Goal: Task Accomplishment & Management: Manage account settings

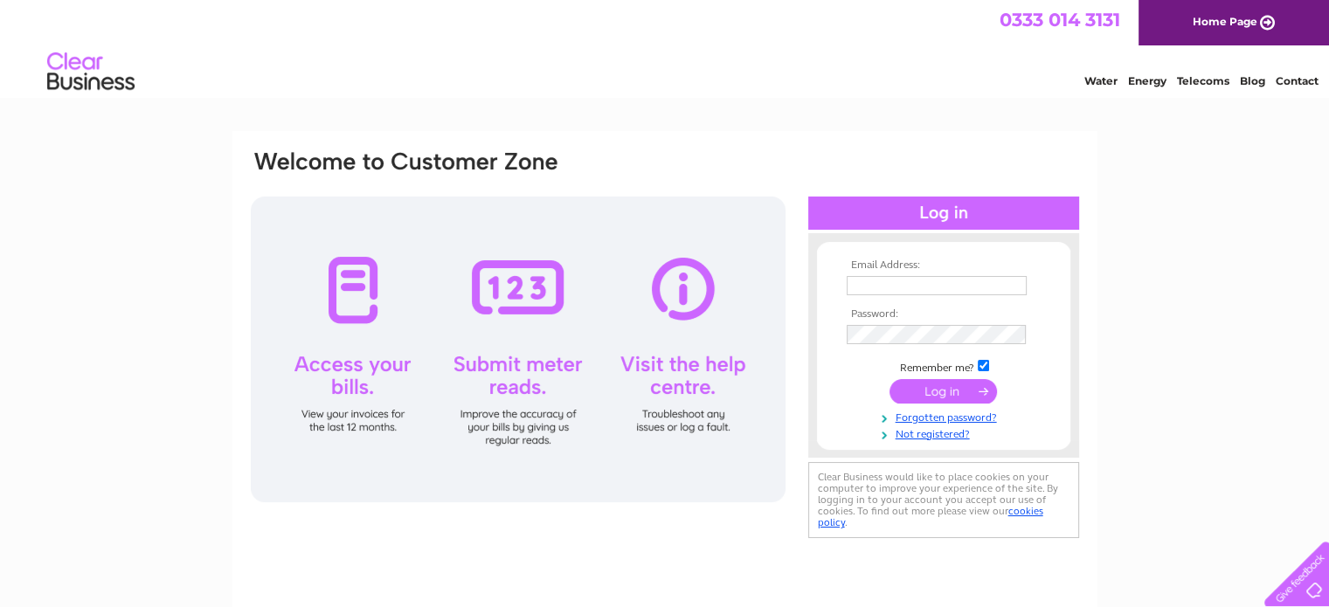
type input "[EMAIL_ADDRESS][DOMAIN_NAME]"
click at [928, 391] on input "submit" at bounding box center [942, 391] width 107 height 24
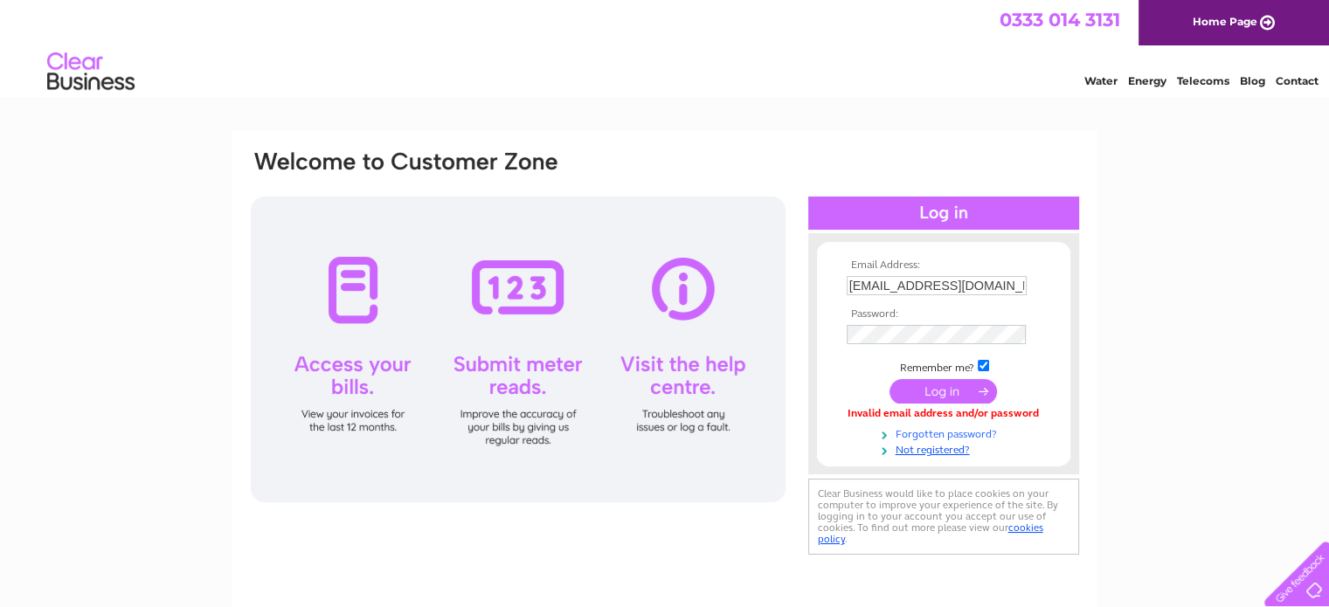
click at [919, 439] on link "Forgotten password?" at bounding box center [946, 433] width 198 height 17
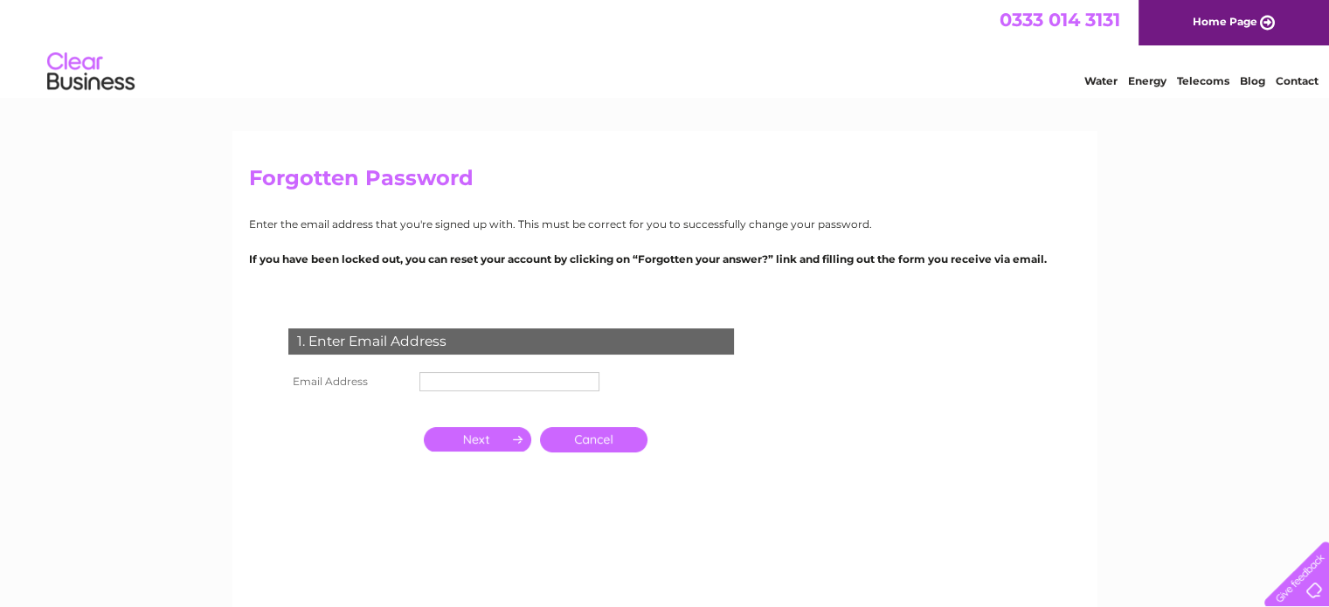
click at [463, 384] on input "text" at bounding box center [509, 381] width 180 height 19
type input "[EMAIL_ADDRESS][DOMAIN_NAME]"
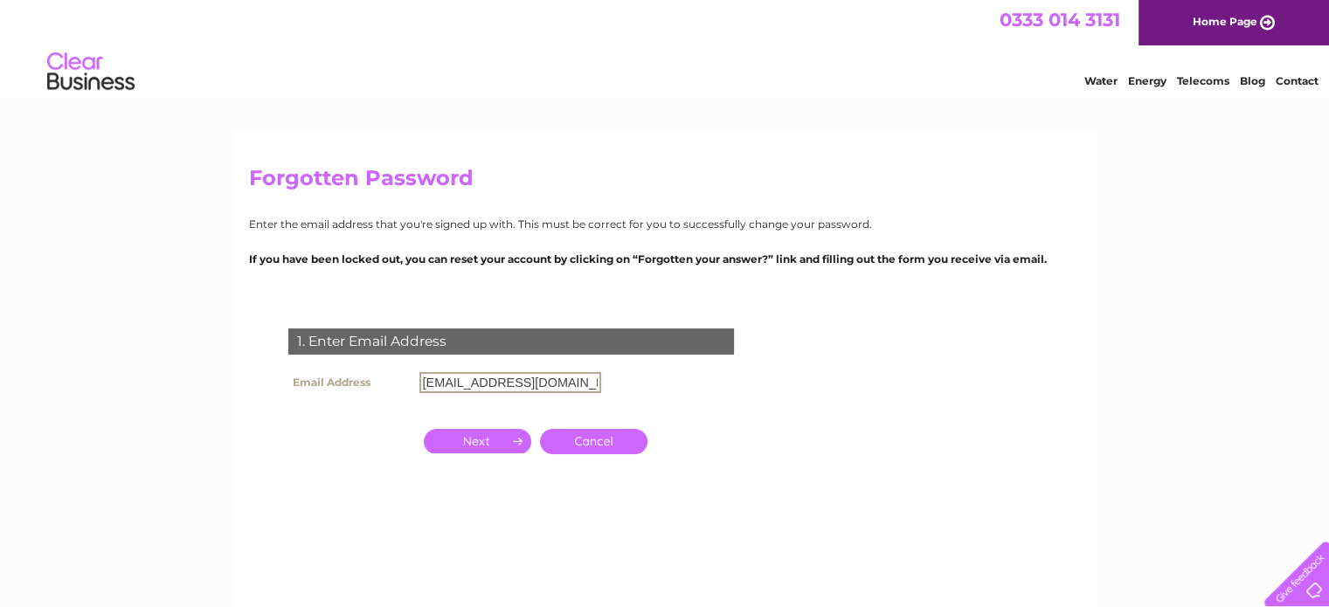
click at [488, 439] on input "button" at bounding box center [477, 441] width 107 height 24
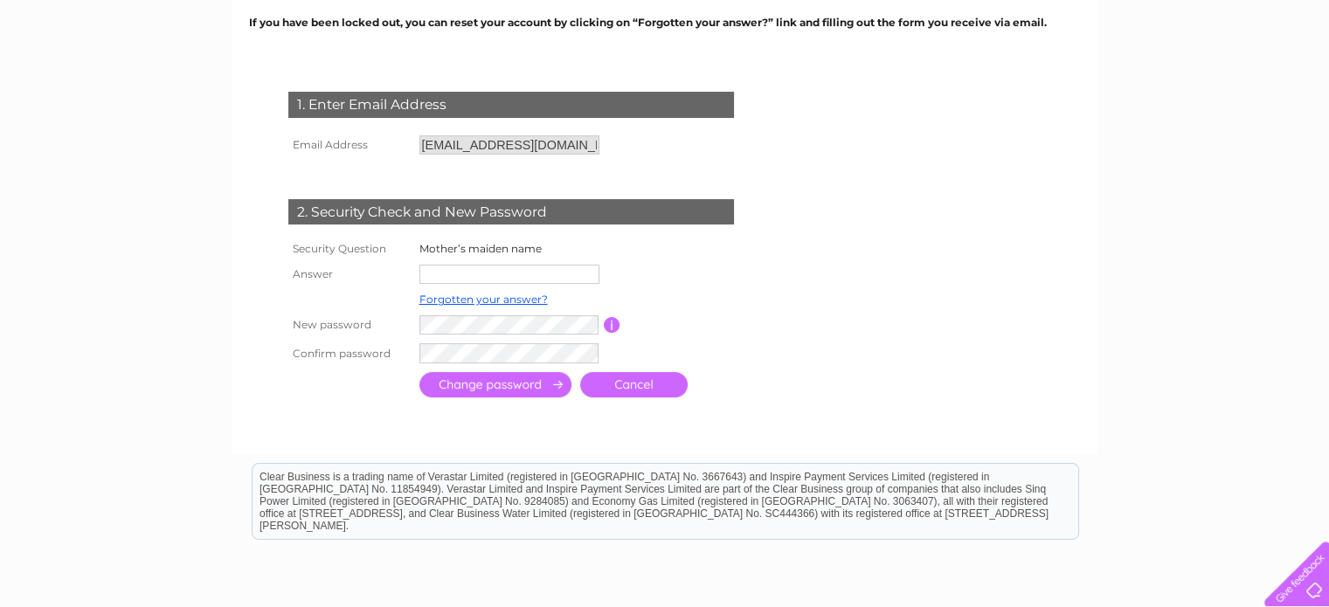
scroll to position [262, 0]
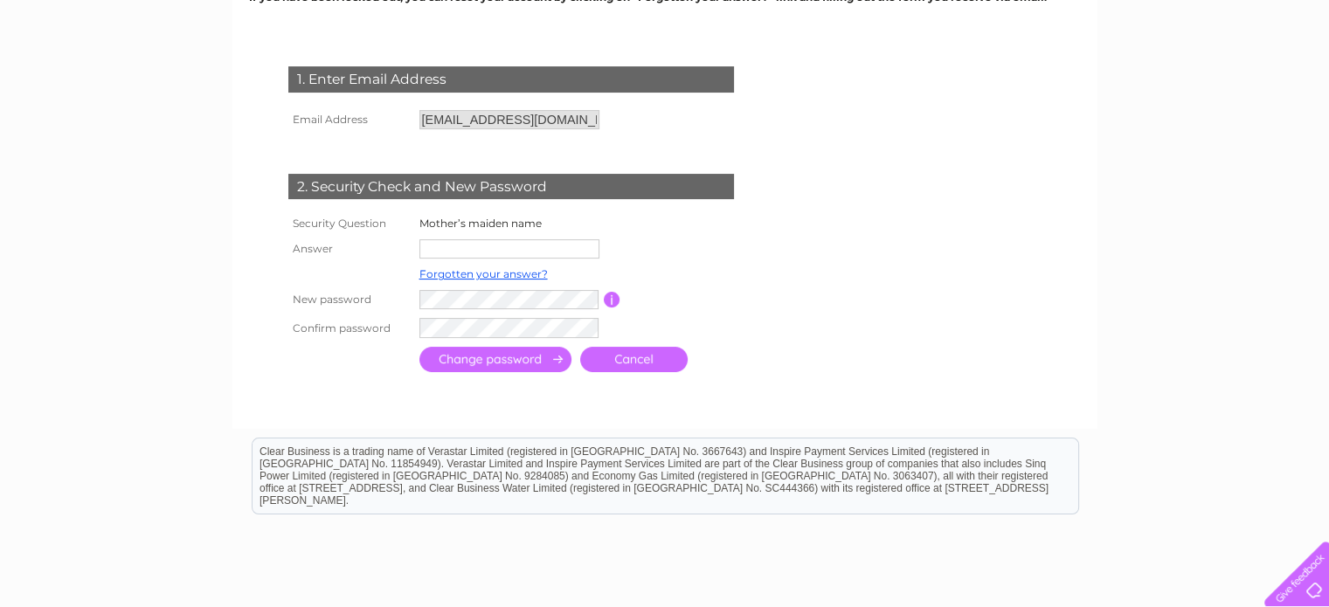
click at [488, 247] on input "text" at bounding box center [509, 248] width 180 height 19
type input "senior"
click at [419, 348] on input "submit" at bounding box center [495, 360] width 152 height 25
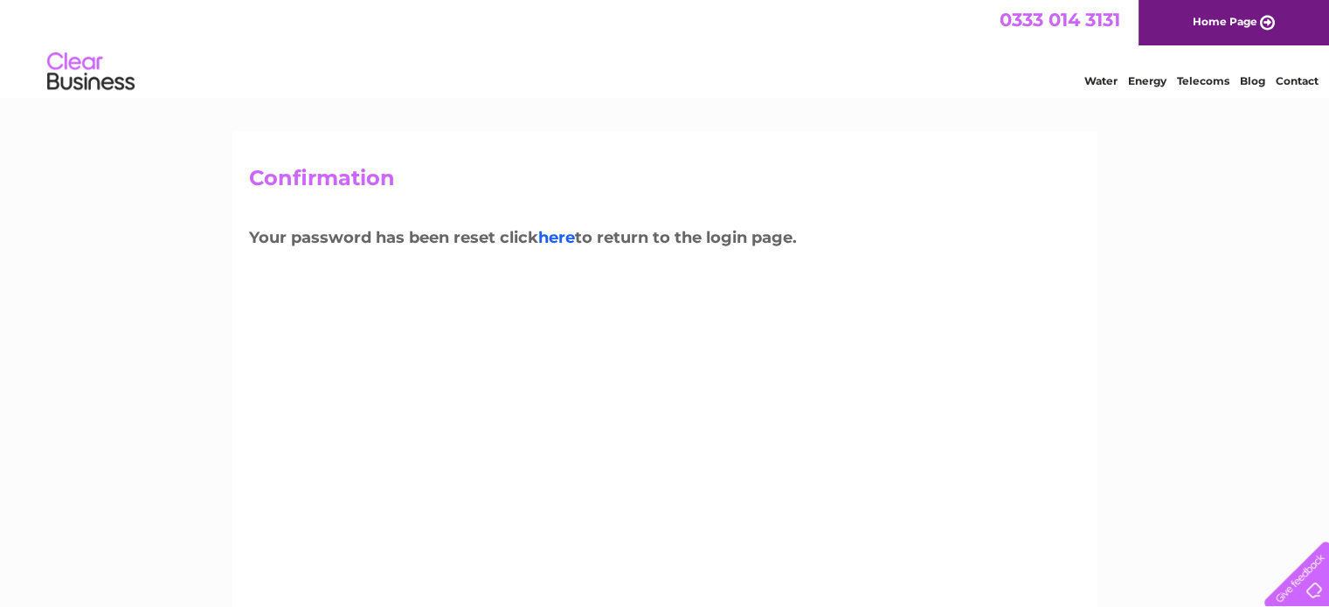
click at [564, 236] on link "here" at bounding box center [556, 237] width 37 height 19
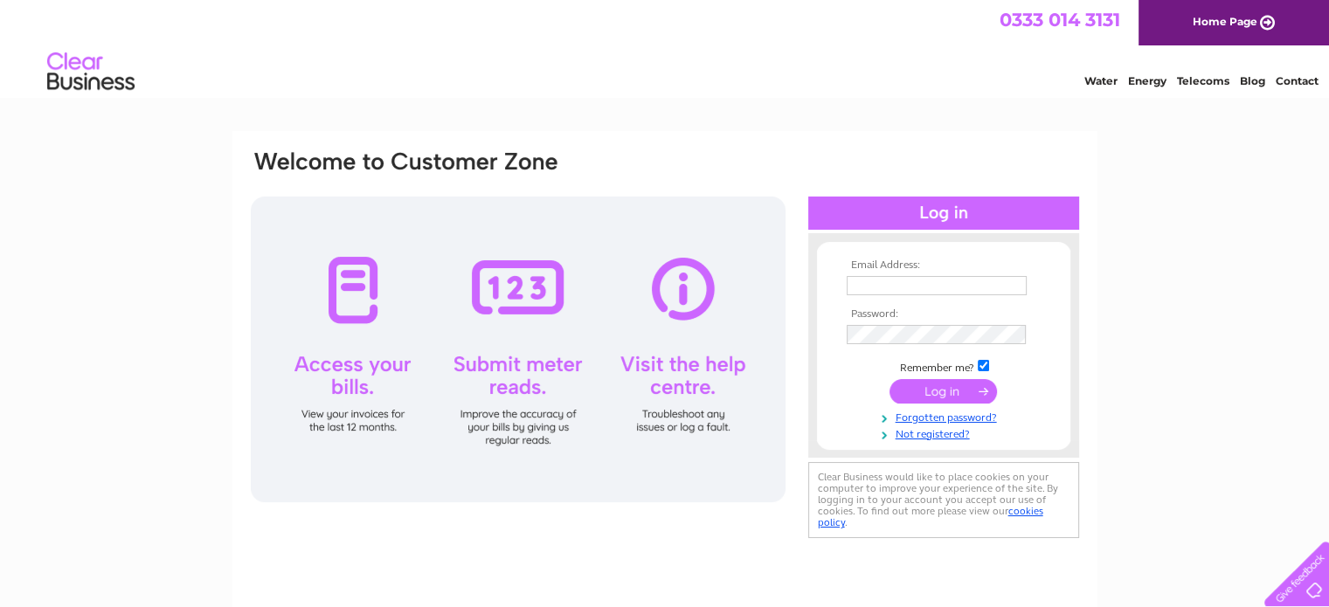
type input "a.robinson988@btinternet.com"
click at [962, 385] on input "submit" at bounding box center [942, 391] width 107 height 24
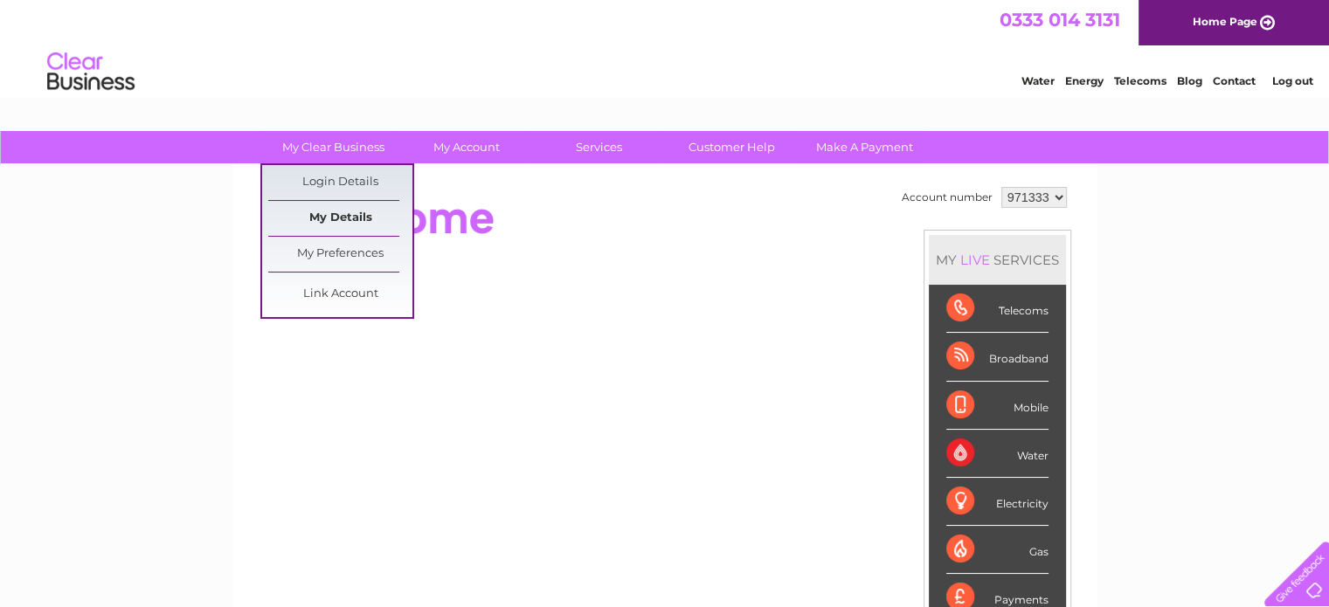
click at [329, 215] on link "My Details" at bounding box center [340, 218] width 144 height 35
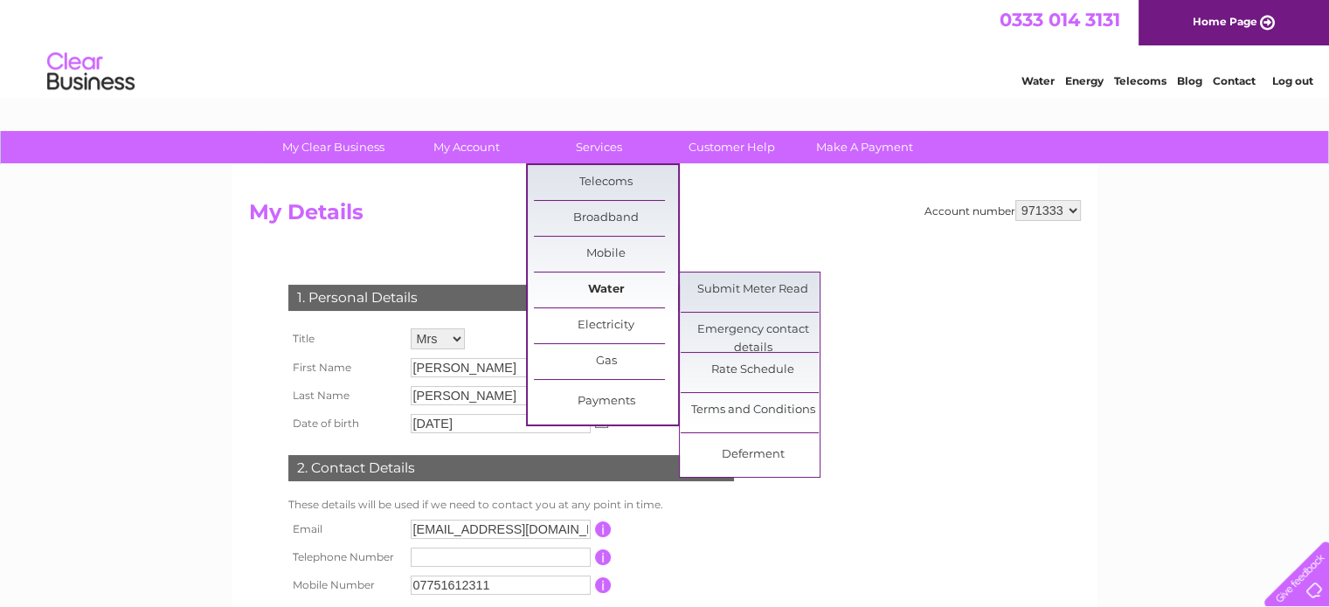
click at [598, 289] on link "Water" at bounding box center [606, 290] width 144 height 35
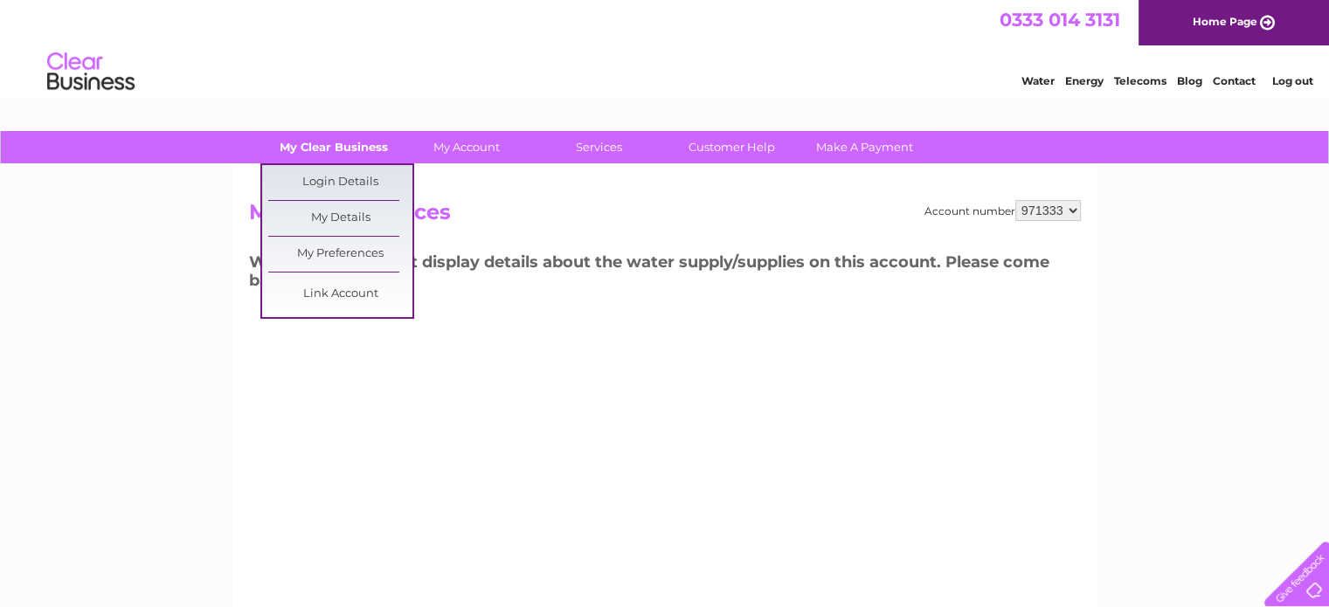
click at [341, 142] on link "My Clear Business" at bounding box center [333, 147] width 144 height 32
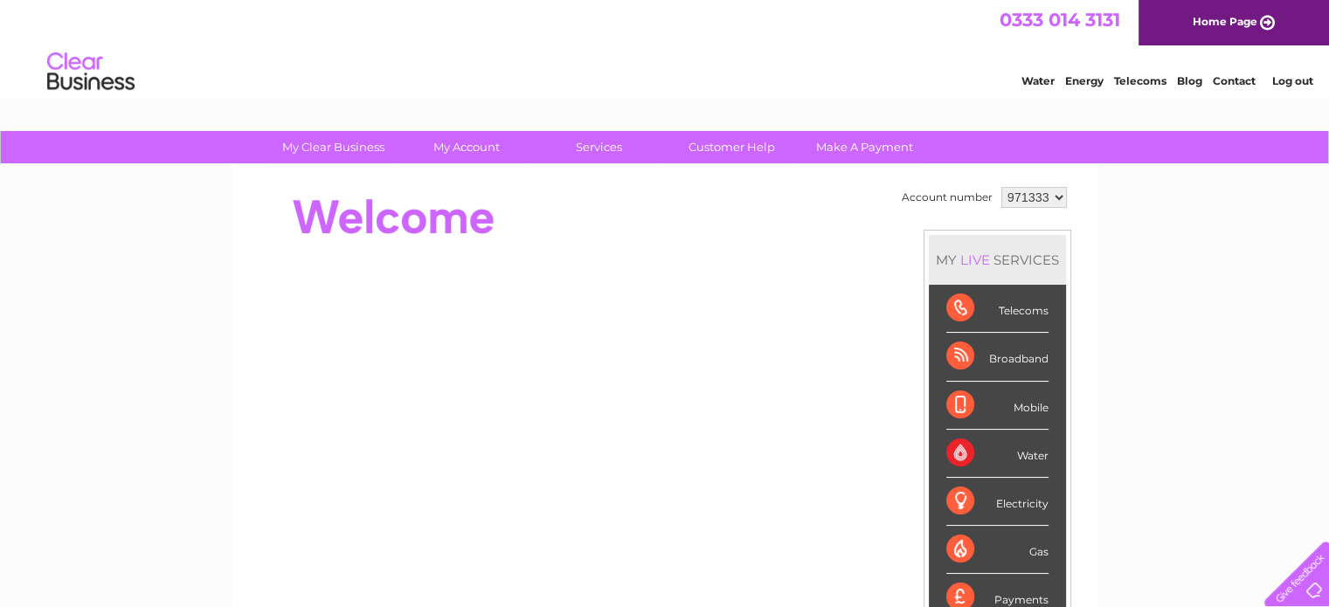
click at [1018, 456] on div "Water" at bounding box center [997, 454] width 102 height 48
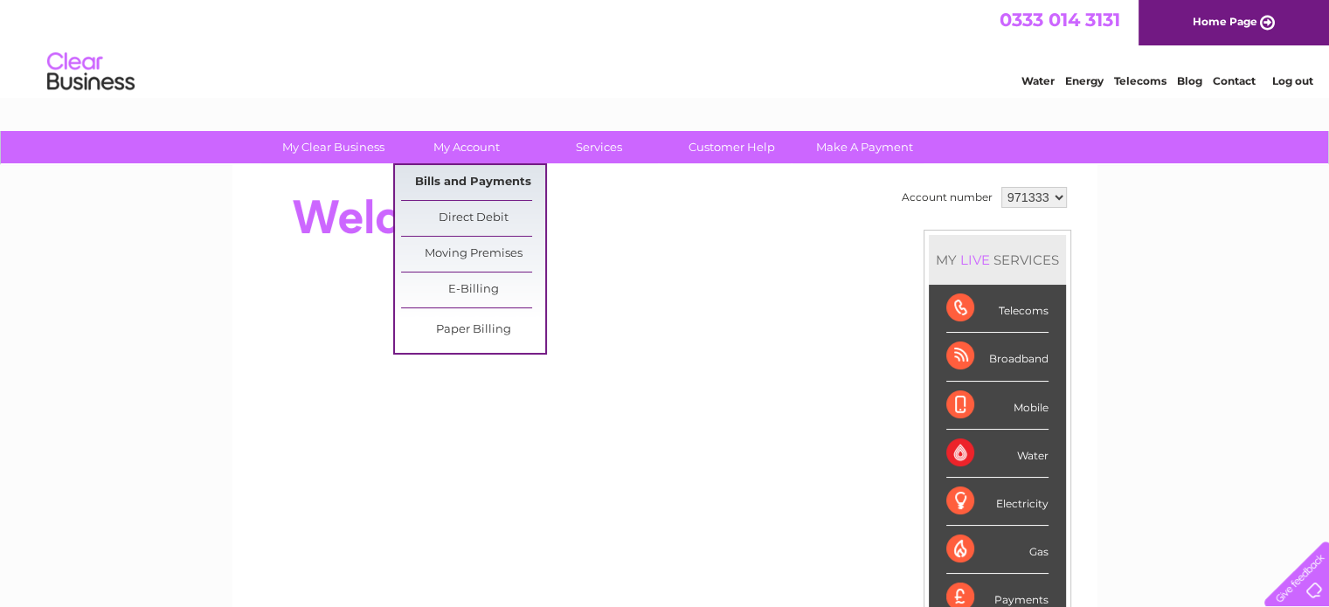
click at [451, 174] on link "Bills and Payments" at bounding box center [473, 182] width 144 height 35
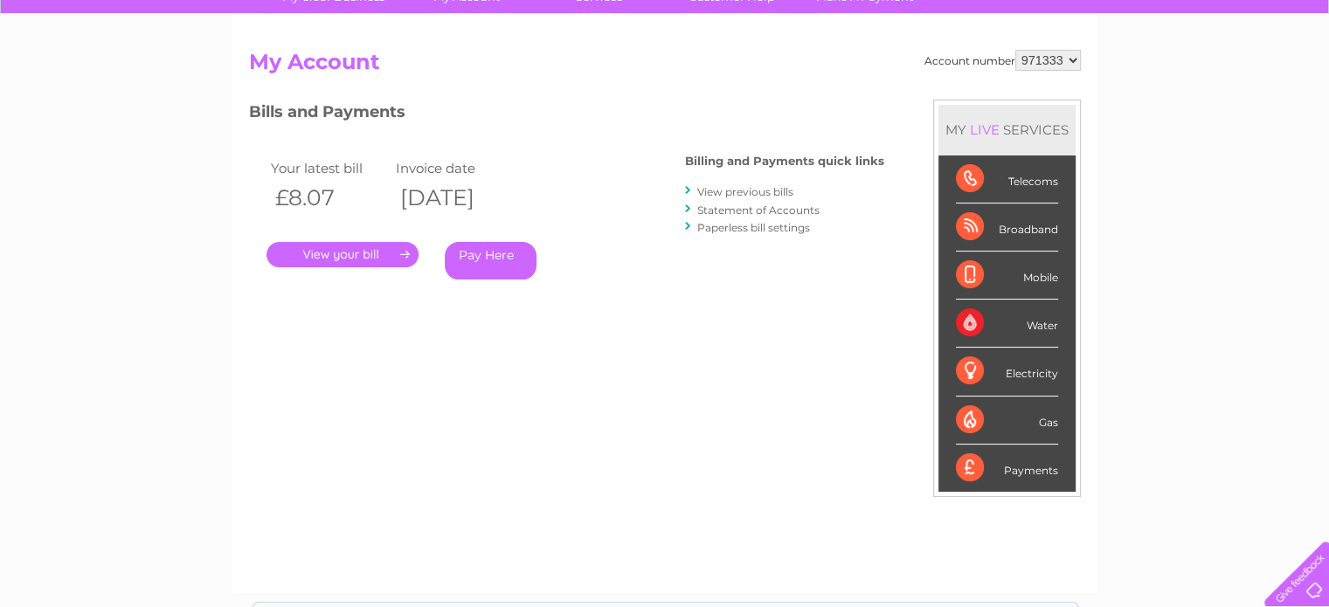
scroll to position [175, 0]
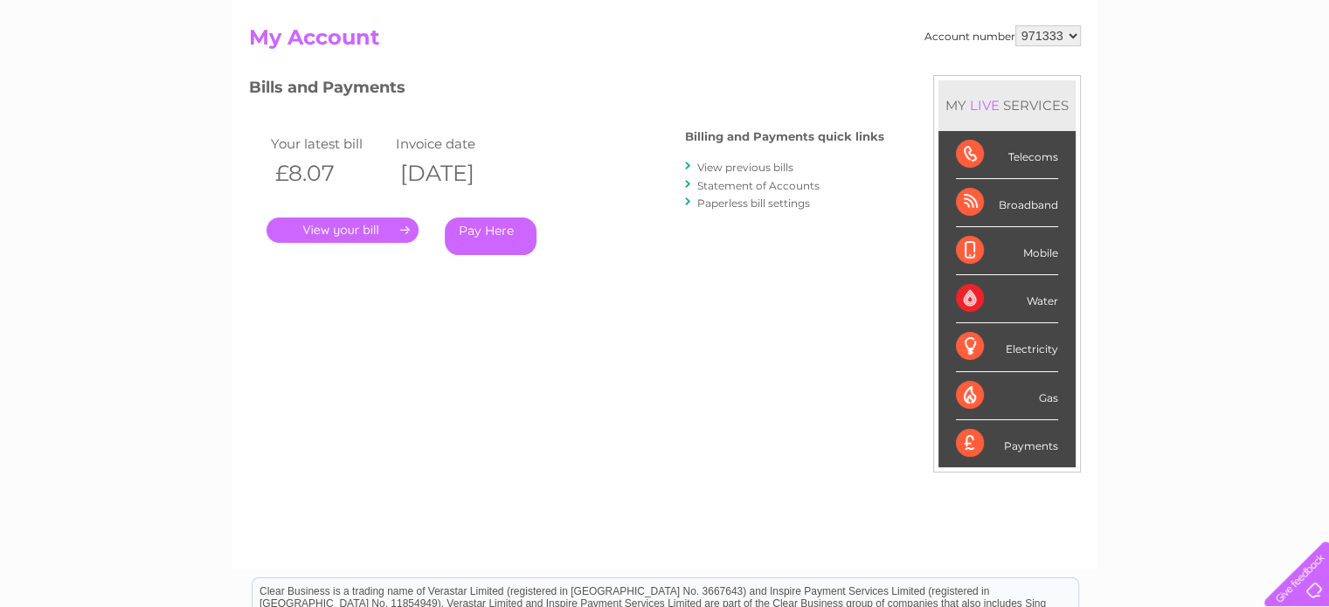
click at [745, 162] on link "View previous bills" at bounding box center [745, 167] width 96 height 13
click at [741, 166] on link "View previous bills" at bounding box center [745, 167] width 96 height 13
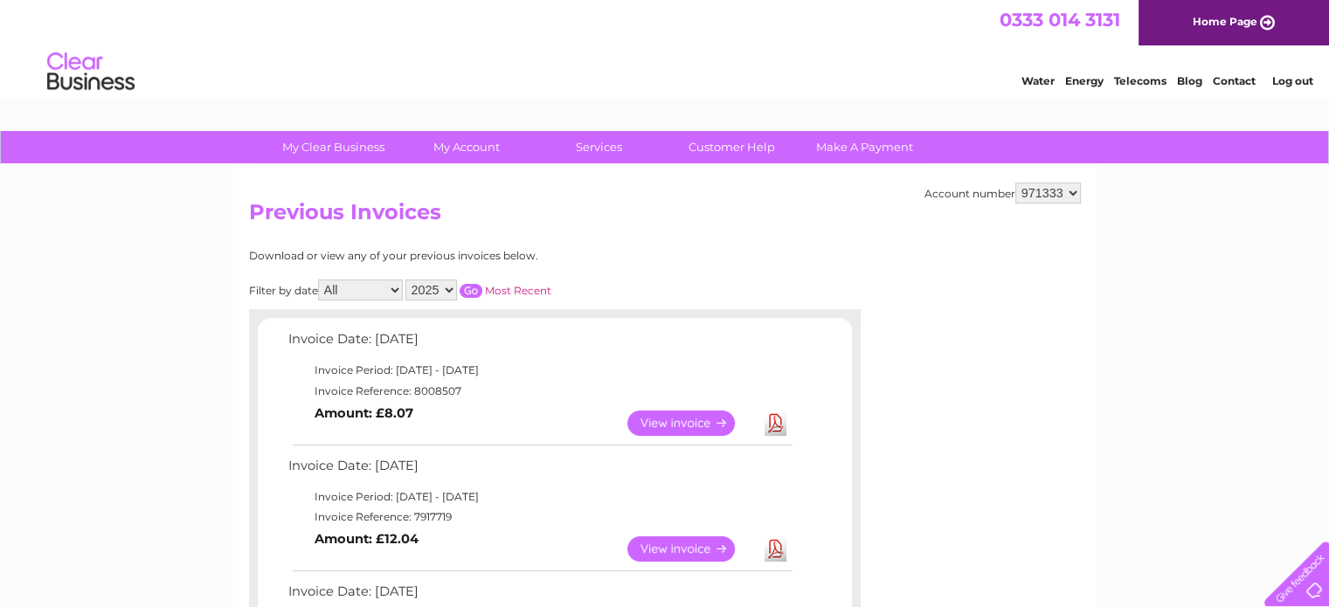
click at [450, 287] on select "2025 2023 2022" at bounding box center [431, 290] width 52 height 21
select select "2022"
click at [407, 280] on select "2025 2023 2022" at bounding box center [431, 290] width 52 height 21
click at [472, 290] on input "button" at bounding box center [471, 291] width 23 height 14
click at [374, 292] on select "All January February March April May June July August September October Novembe…" at bounding box center [360, 290] width 85 height 21
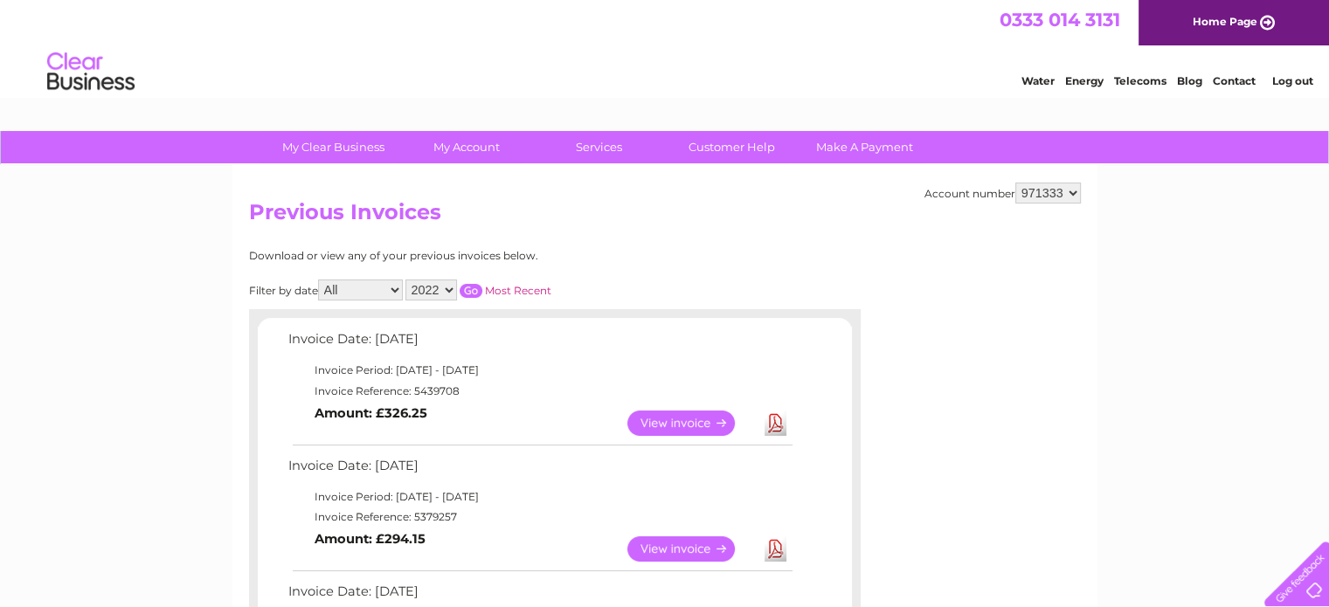
click at [560, 219] on h2 "Previous Invoices" at bounding box center [665, 216] width 832 height 33
